Goal: Task Accomplishment & Management: Use online tool/utility

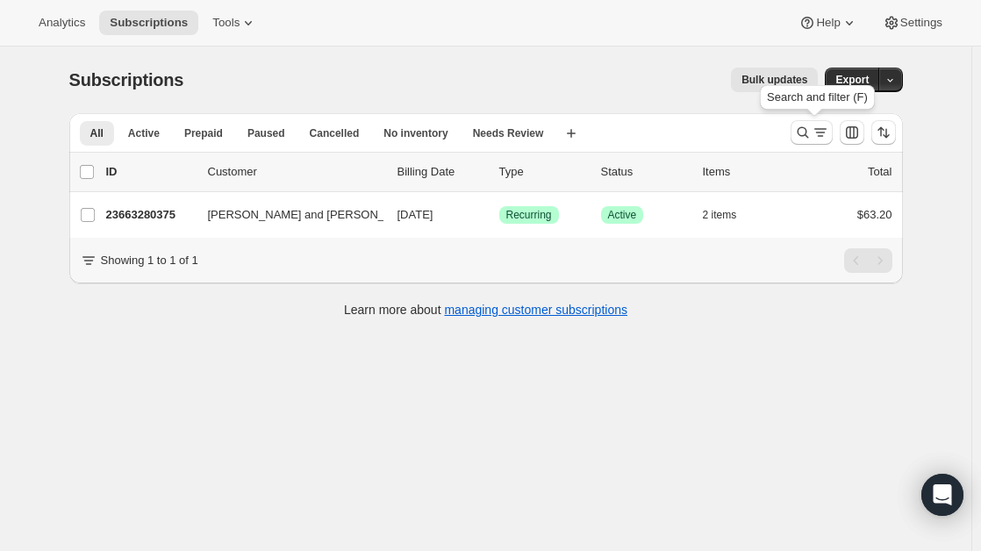
drag, startPoint x: 806, startPoint y: 134, endPoint x: 803, endPoint y: 153, distance: 18.6
click at [803, 153] on div "All Active Prepaid Paused Cancelled No inventory Needs Review More views All Ac…" at bounding box center [486, 175] width 834 height 125
click at [811, 140] on icon "Search and filter results" at bounding box center [803, 133] width 18 height 18
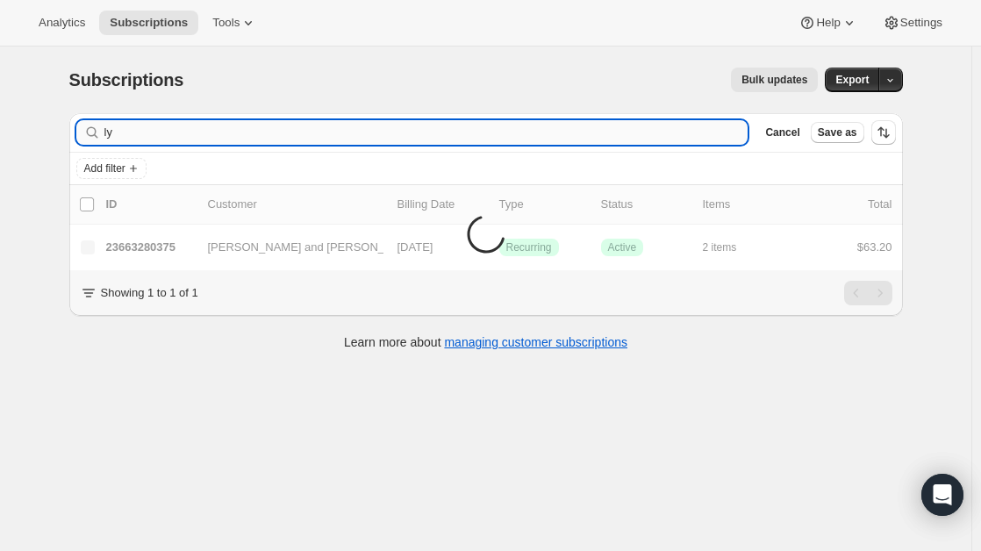
type input "l"
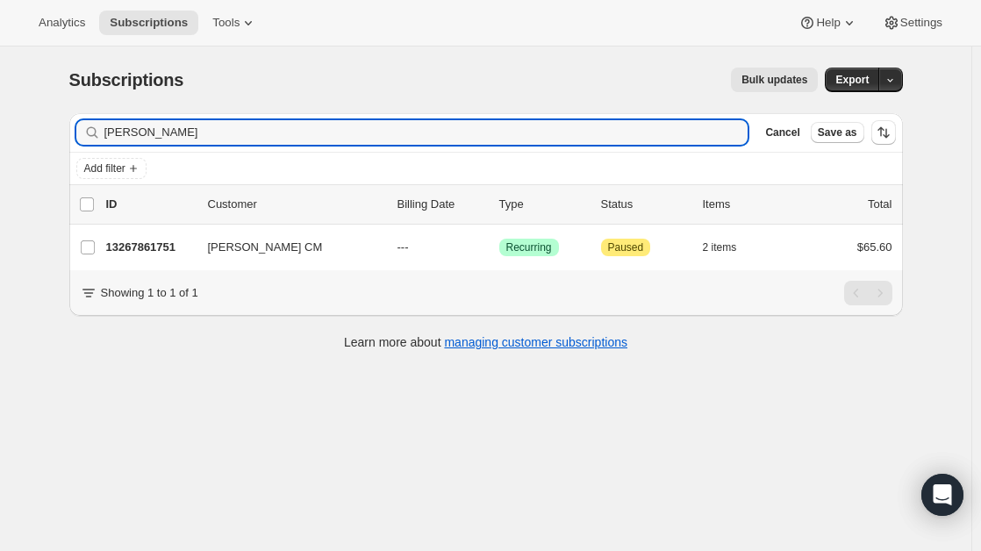
type input "[PERSON_NAME]"
click at [737, 134] on icon "button" at bounding box center [729, 133] width 18 height 18
type input "deb steel"
click at [735, 130] on icon "button" at bounding box center [728, 132] width 12 height 12
